Goal: Check status: Check status

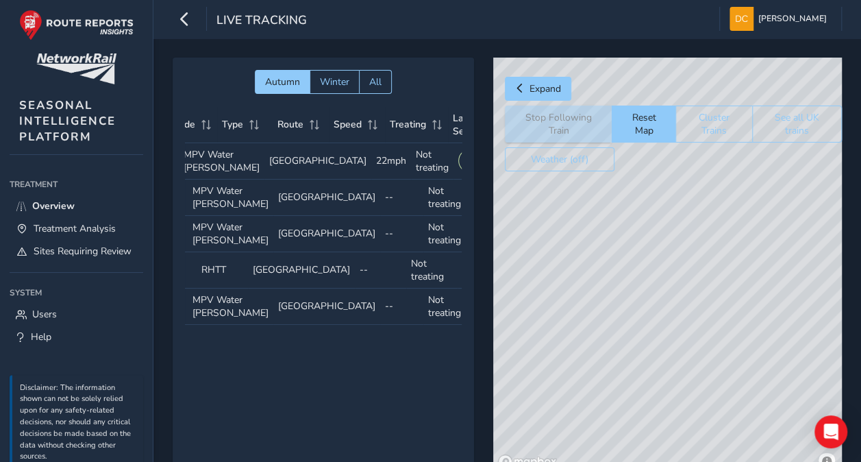
scroll to position [0, 116]
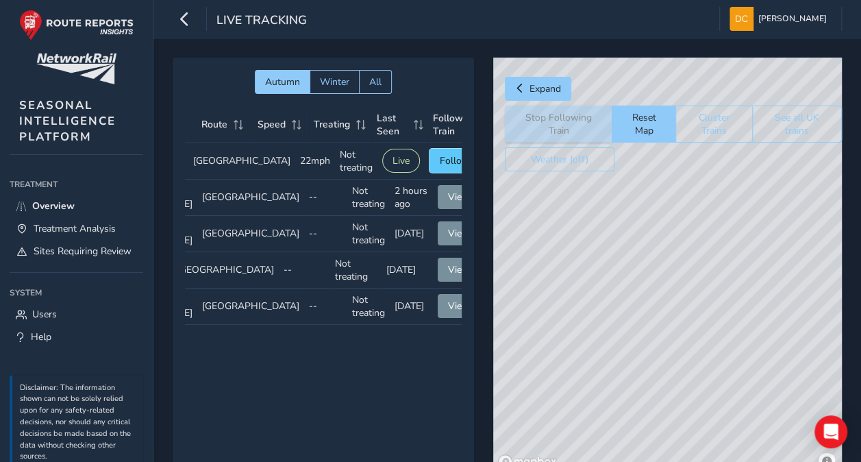
click at [440, 164] on span "Follow" at bounding box center [455, 160] width 30 height 13
drag, startPoint x: 731, startPoint y: 184, endPoint x: 689, endPoint y: 319, distance: 141.5
click at [681, 326] on div "© Mapbox © OpenStreetMap Improve this map" at bounding box center [667, 266] width 349 height 416
drag, startPoint x: 727, startPoint y: 221, endPoint x: 702, endPoint y: 358, distance: 138.6
click at [710, 413] on div "© Mapbox © OpenStreetMap Improve this map" at bounding box center [667, 266] width 349 height 416
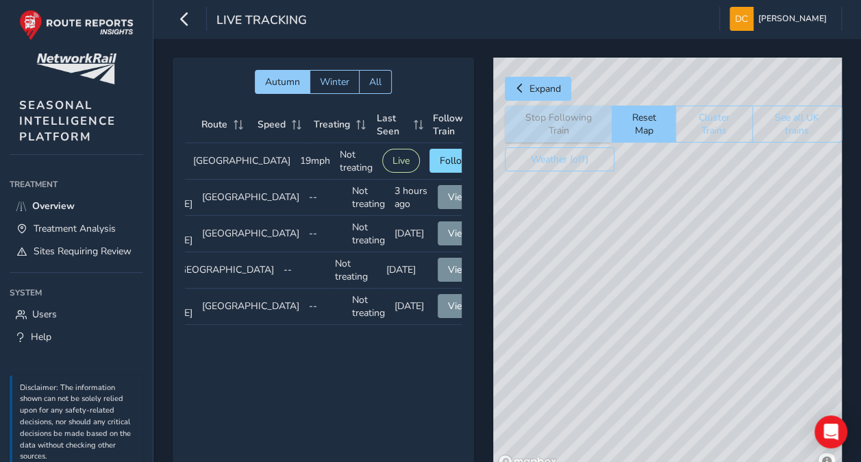
drag, startPoint x: 765, startPoint y: 229, endPoint x: 683, endPoint y: 330, distance: 129.6
click at [683, 330] on div "© Mapbox © OpenStreetMap Improve this map" at bounding box center [667, 266] width 349 height 416
drag, startPoint x: 678, startPoint y: 336, endPoint x: 687, endPoint y: 195, distance: 142.1
click at [687, 195] on div "© Mapbox © OpenStreetMap Improve this map" at bounding box center [667, 266] width 349 height 416
drag, startPoint x: 676, startPoint y: 303, endPoint x: 722, endPoint y: 157, distance: 153.0
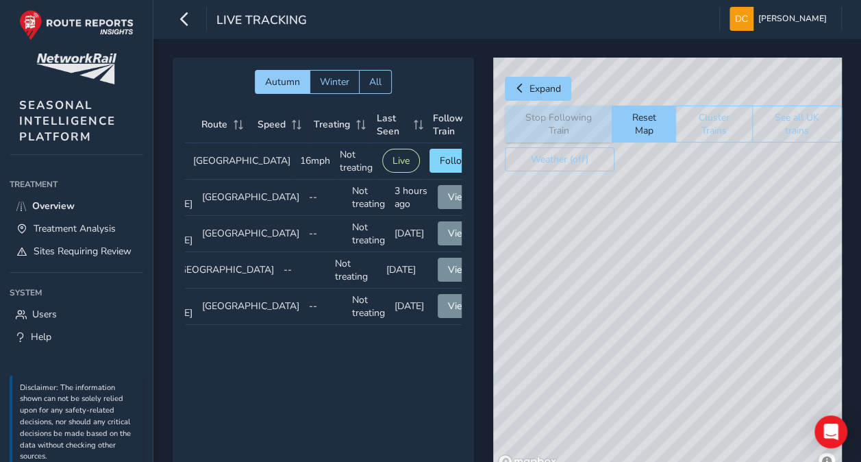
click at [722, 157] on div "Expand Stop Following Train Reset Map Cluster Trains See all UK trains Weather …" at bounding box center [667, 266] width 349 height 416
drag, startPoint x: 719, startPoint y: 238, endPoint x: 634, endPoint y: 425, distance: 205.5
click at [637, 430] on div "© Mapbox © OpenStreetMap Improve this map" at bounding box center [667, 266] width 349 height 416
drag, startPoint x: 702, startPoint y: 223, endPoint x: 637, endPoint y: 452, distance: 238.0
click at [637, 452] on div "© Mapbox © OpenStreetMap Improve this map" at bounding box center [667, 266] width 349 height 416
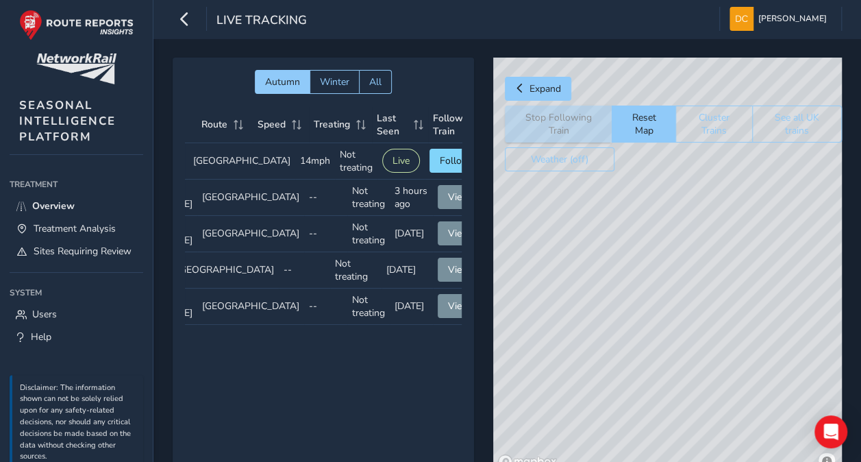
drag, startPoint x: 709, startPoint y: 235, endPoint x: 747, endPoint y: 330, distance: 102.4
click at [747, 330] on div "© Mapbox © OpenStreetMap Improve this map" at bounding box center [667, 266] width 349 height 416
drag, startPoint x: 778, startPoint y: 286, endPoint x: 583, endPoint y: 367, distance: 211.4
click at [539, 391] on div "© Mapbox © OpenStreetMap Improve this map" at bounding box center [667, 266] width 349 height 416
drag, startPoint x: 768, startPoint y: 303, endPoint x: 701, endPoint y: 334, distance: 73.6
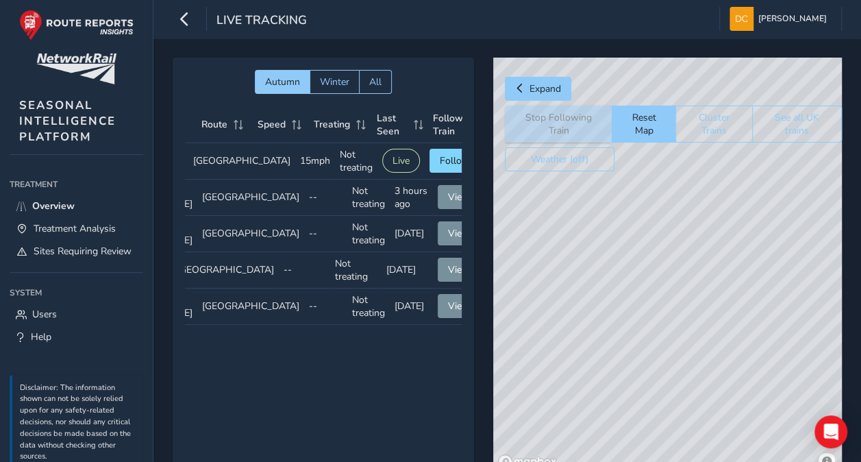
click at [701, 334] on div "© Mapbox © OpenStreetMap Improve this map" at bounding box center [667, 266] width 349 height 416
drag, startPoint x: 778, startPoint y: 315, endPoint x: 783, endPoint y: 275, distance: 40.6
click at [783, 275] on div "© Mapbox © OpenStreetMap Improve this map" at bounding box center [667, 266] width 349 height 416
drag, startPoint x: 758, startPoint y: 302, endPoint x: 726, endPoint y: 307, distance: 32.0
click at [726, 307] on div "© Mapbox © OpenStreetMap Improve this map" at bounding box center [667, 266] width 349 height 416
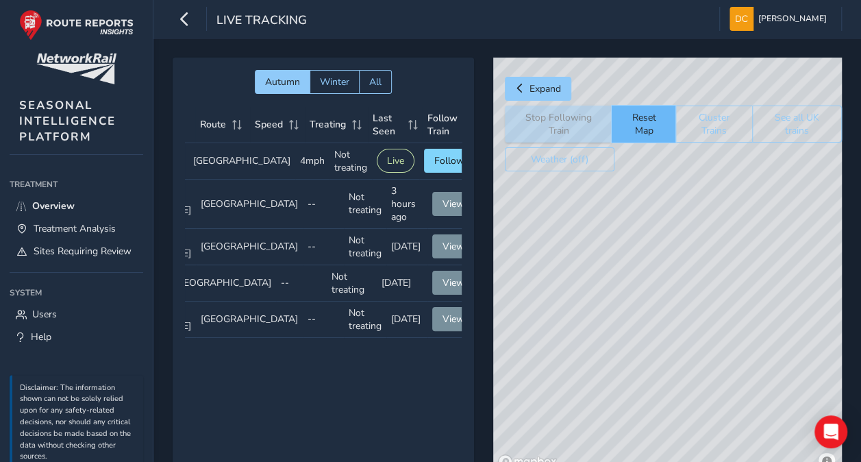
click at [646, 127] on button "Reset Map" at bounding box center [644, 124] width 64 height 37
